Goal: Task Accomplishment & Management: Manage account settings

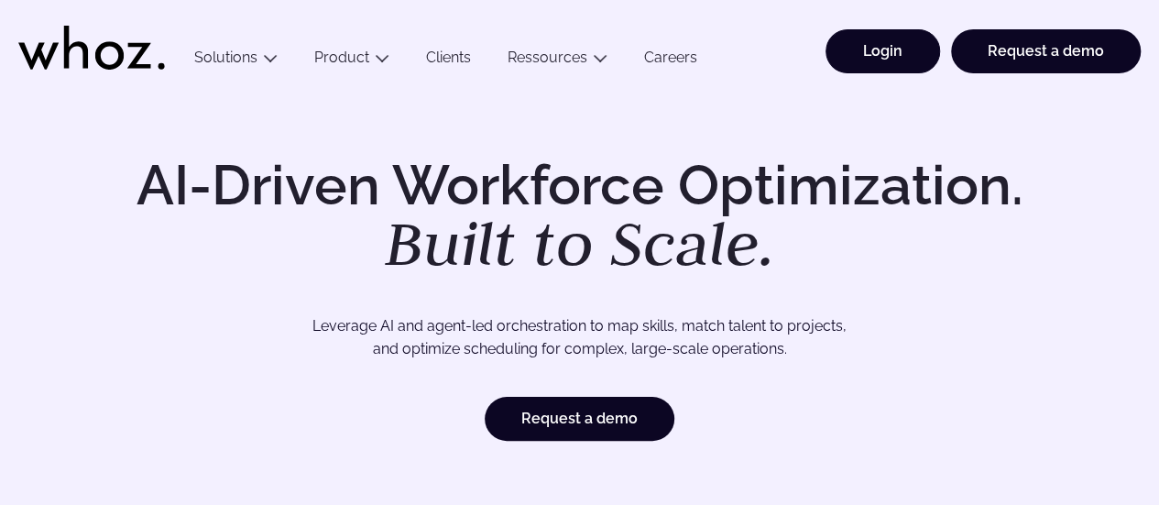
click at [914, 38] on link "Login" at bounding box center [882, 51] width 114 height 44
click at [855, 43] on link "Login" at bounding box center [882, 51] width 114 height 44
